Goal: Find specific page/section

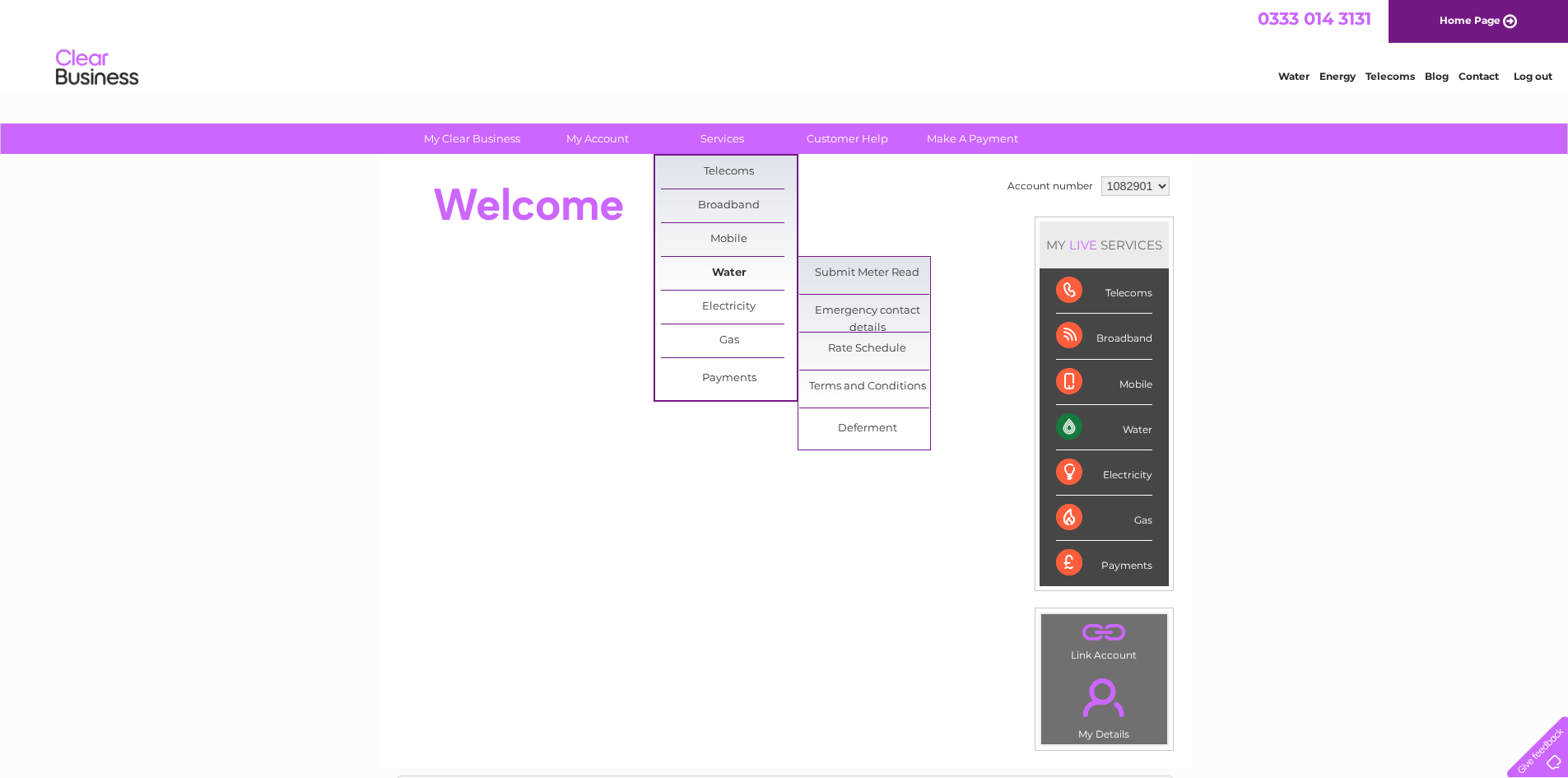
click at [722, 276] on link "Water" at bounding box center [729, 273] width 136 height 33
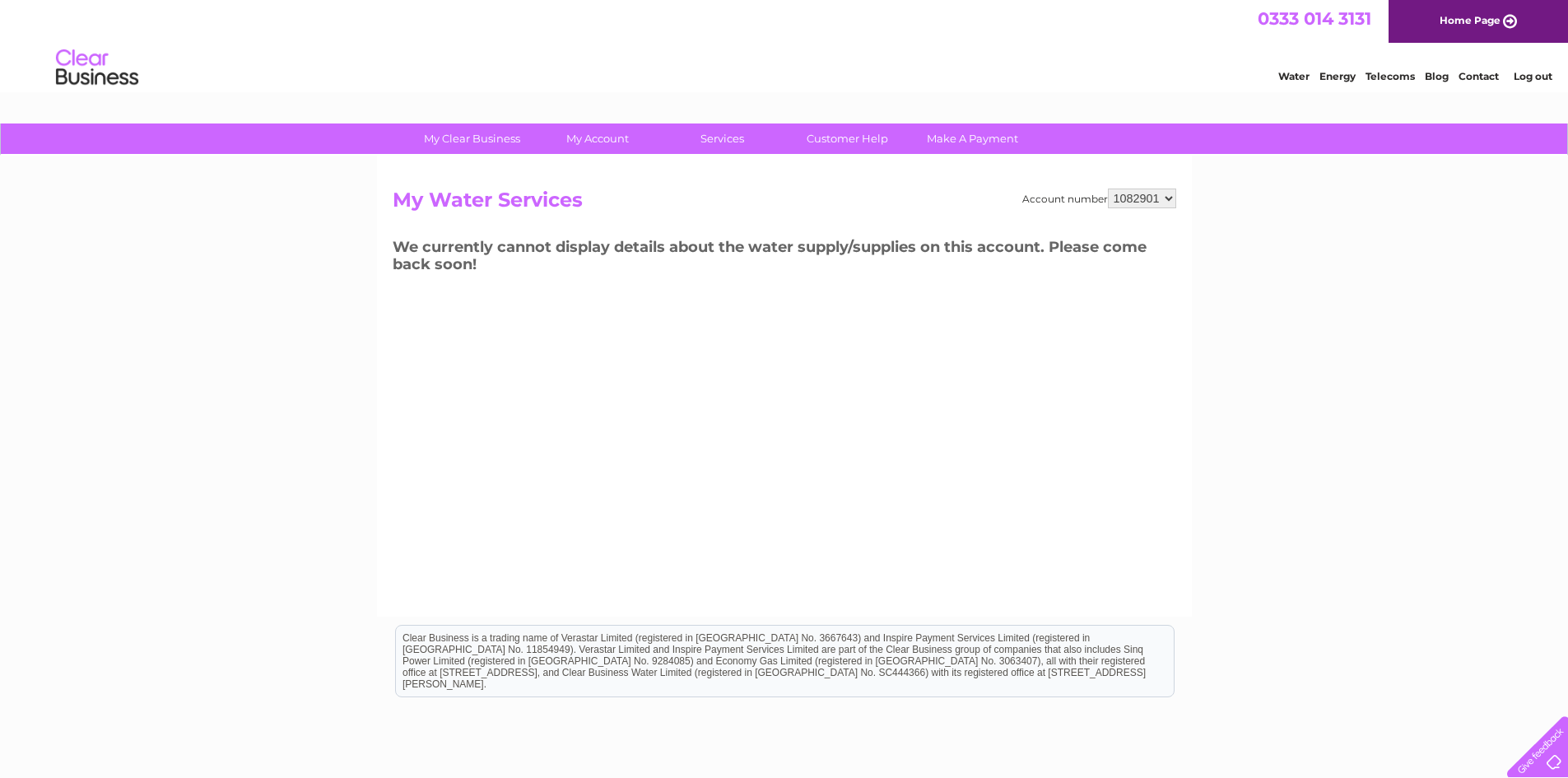
click at [1478, 75] on link "Contact" at bounding box center [1478, 76] width 40 height 13
